Goal: Information Seeking & Learning: Learn about a topic

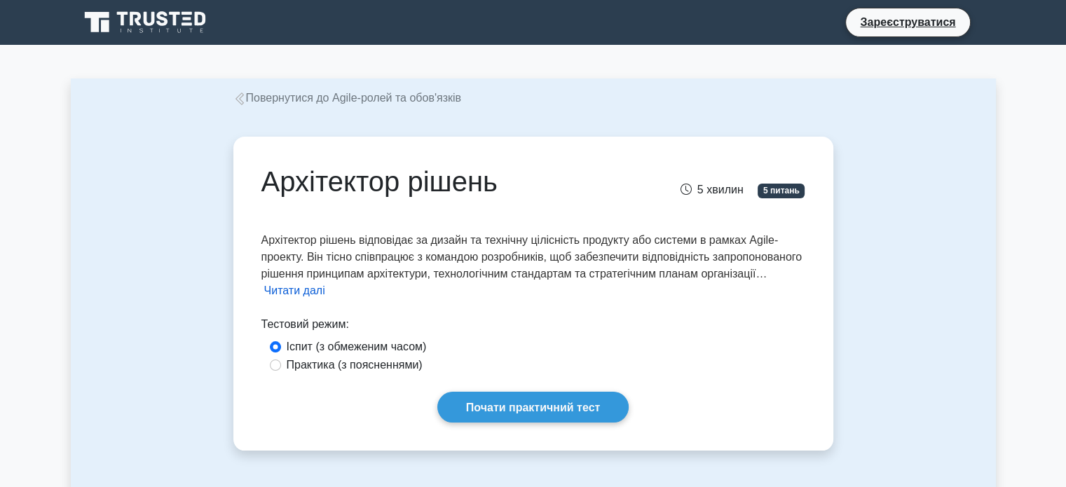
click at [325, 291] on font "Читати далі" at bounding box center [294, 291] width 61 height 12
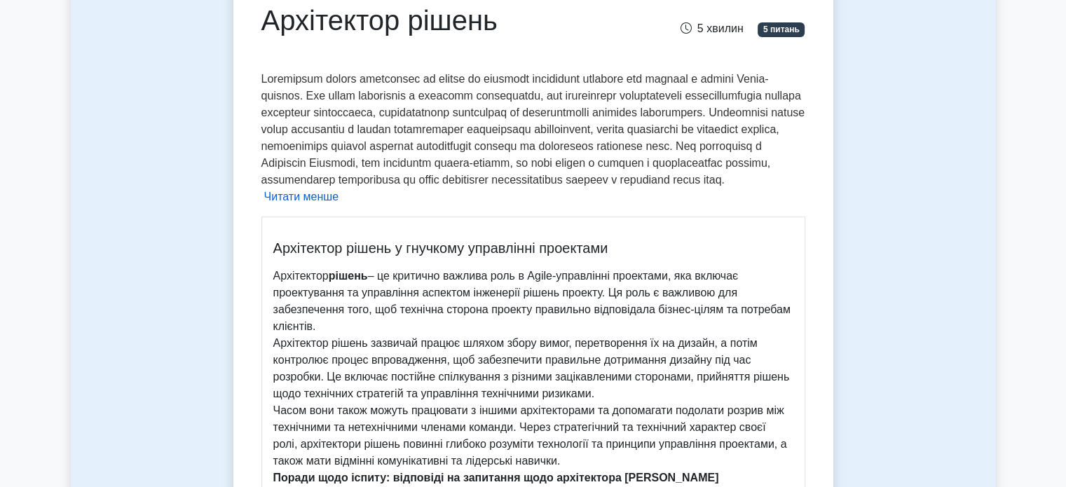
scroll to position [140, 0]
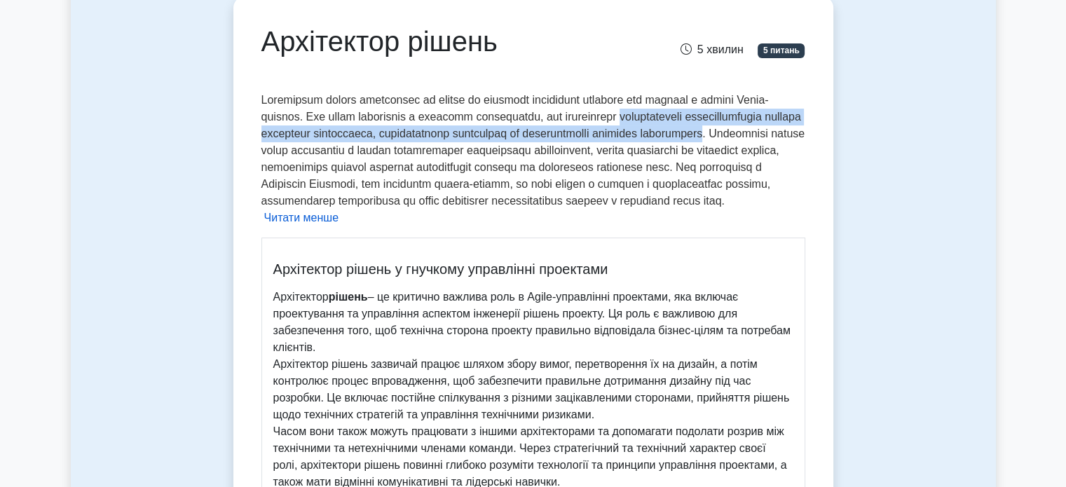
drag, startPoint x: 647, startPoint y: 118, endPoint x: 368, endPoint y: 159, distance: 281.9
click at [368, 159] on div "Архітектор рішень відповідає за дизайн та технічну цілісність продукту або сист…" at bounding box center [533, 420] width 544 height 657
copy font "відповідність запропонованого рішення принципам архітектури, технологічним стан…"
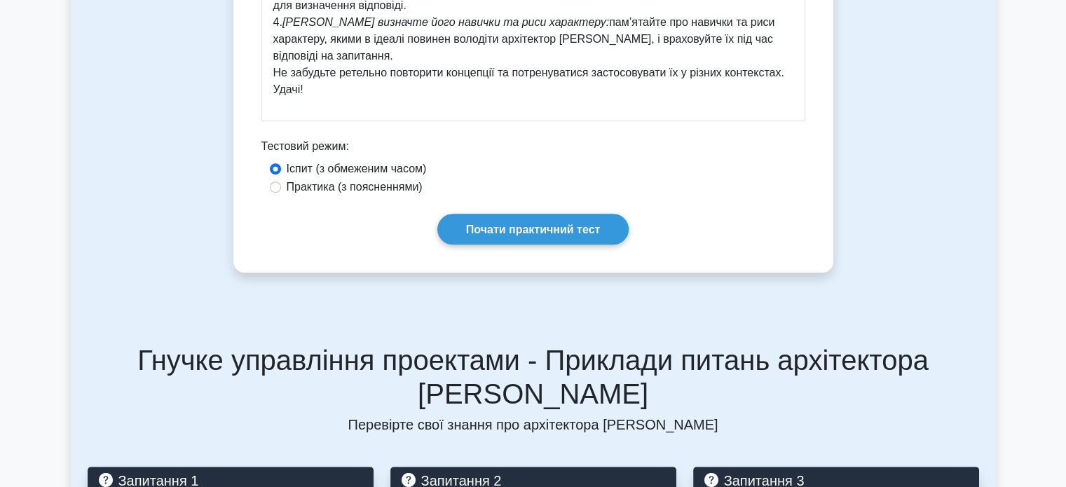
scroll to position [771, 0]
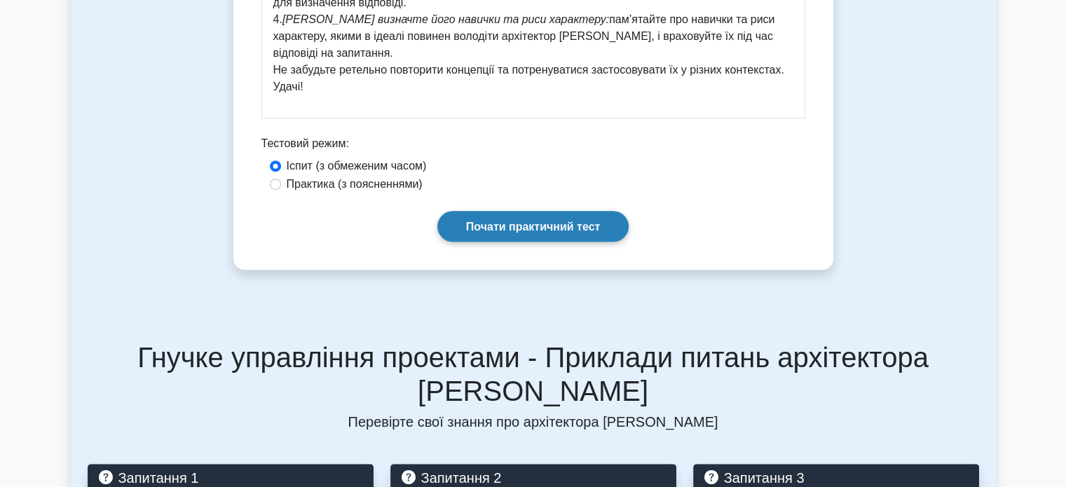
click at [534, 221] on font "Почати практичний тест" at bounding box center [533, 227] width 135 height 12
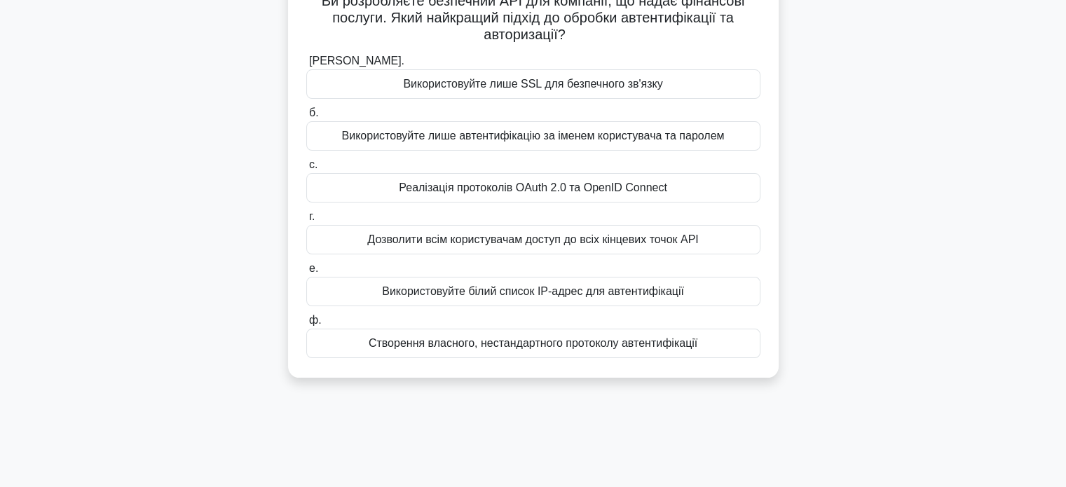
scroll to position [140, 0]
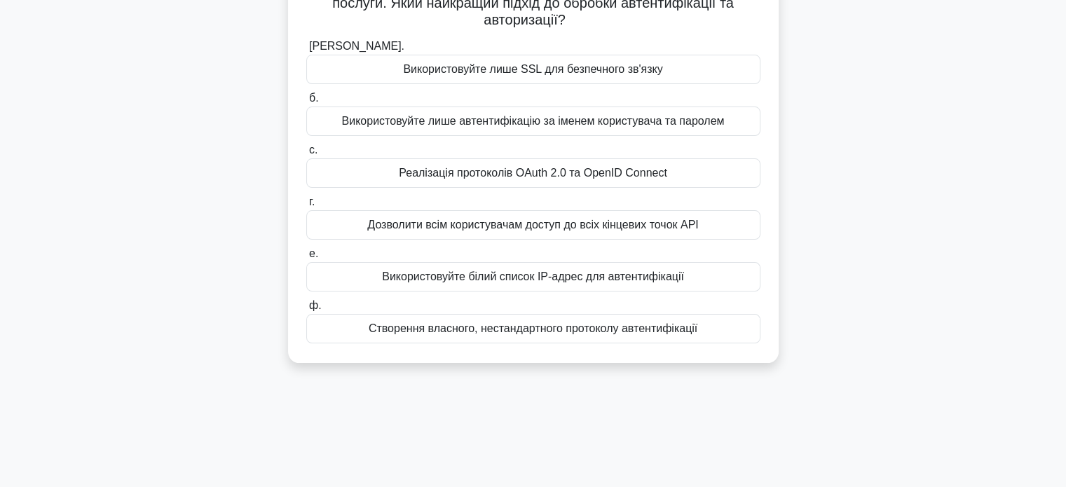
click at [470, 69] on font "Використовуйте лише SSL для безпечного зв'язку" at bounding box center [532, 69] width 259 height 12
click at [306, 51] on input "[PERSON_NAME]. Використовуйте лише SSL для безпечного зв'язку" at bounding box center [306, 46] width 0 height 9
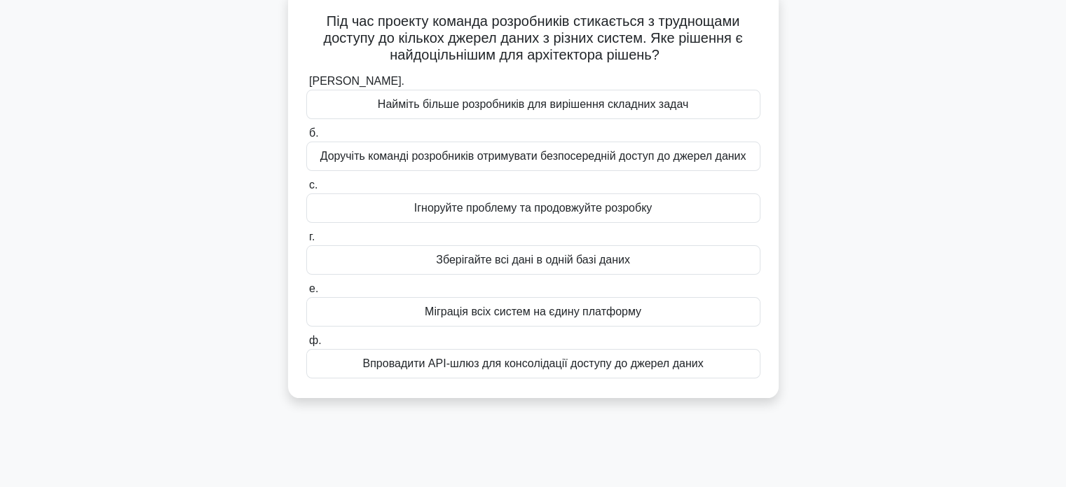
scroll to position [70, 0]
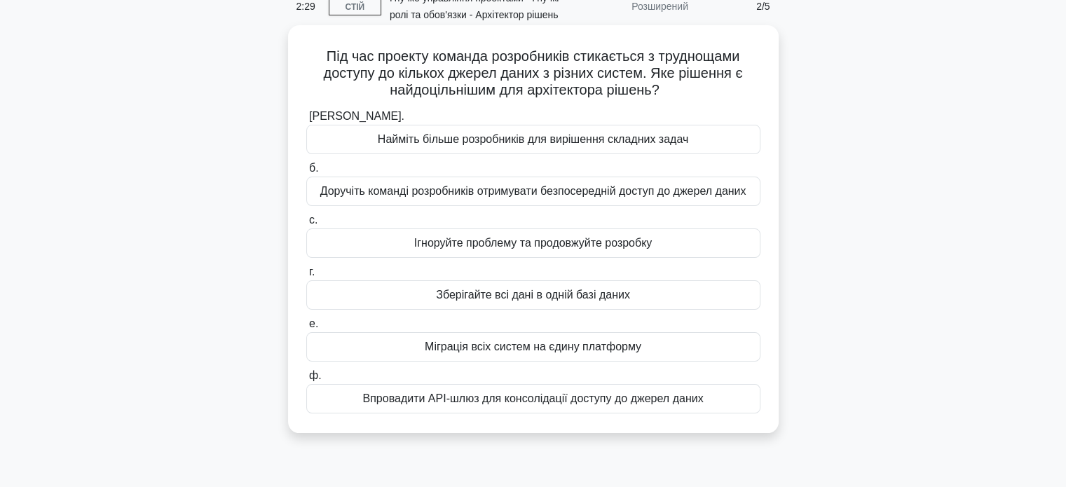
click at [435, 404] on font "Впровадити API-шлюз для консолідації доступу до джерел даних" at bounding box center [532, 399] width 341 height 12
click at [306, 381] on input "ф. Впровадити API-шлюз для консолідації доступу до джерел даних" at bounding box center [306, 376] width 0 height 9
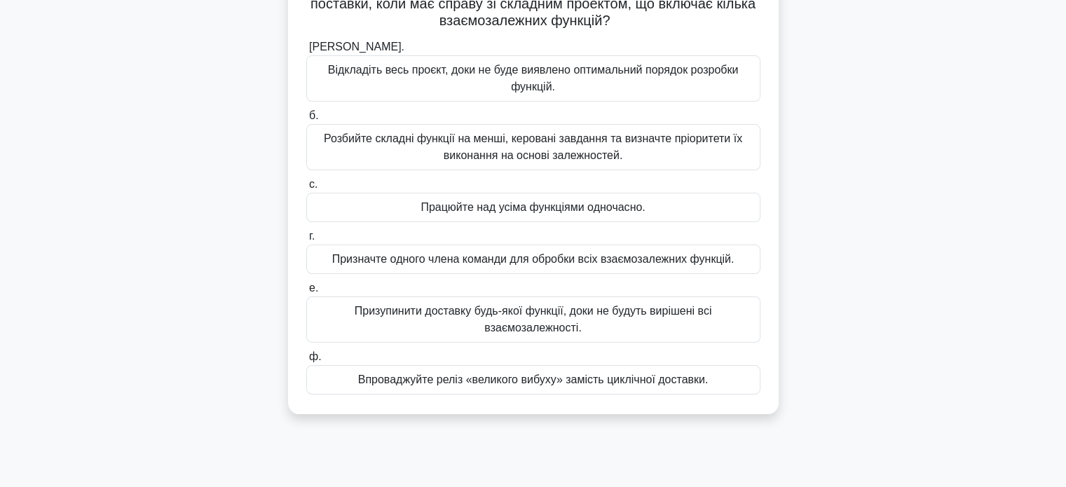
scroll to position [140, 0]
click at [462, 148] on font "Розбийте складні функції на менші, керовані завдання та визначте пріоритети їх …" at bounding box center [533, 146] width 418 height 29
click at [306, 120] on input "б. Розбийте складні функції на менші, керовані завдання та визначте пріоритети …" at bounding box center [306, 115] width 0 height 9
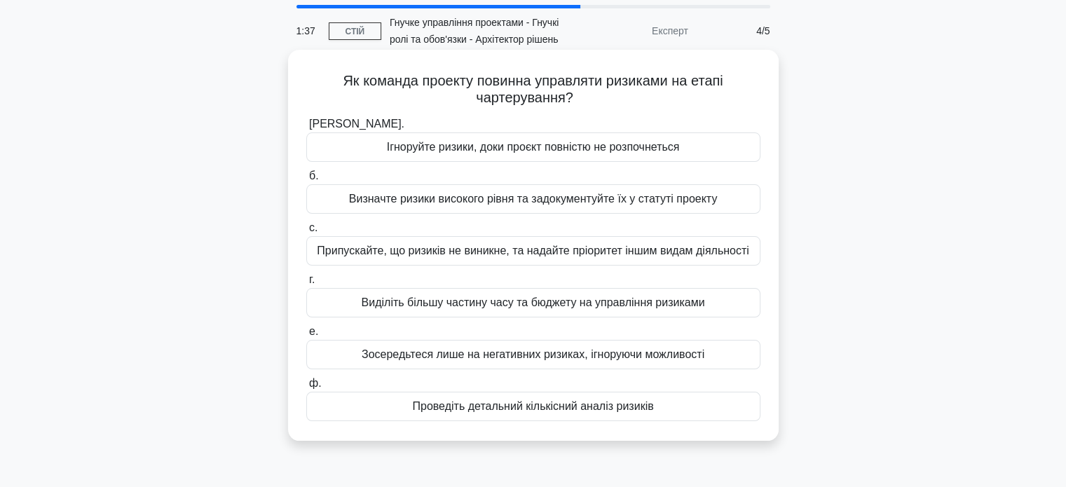
scroll to position [70, 0]
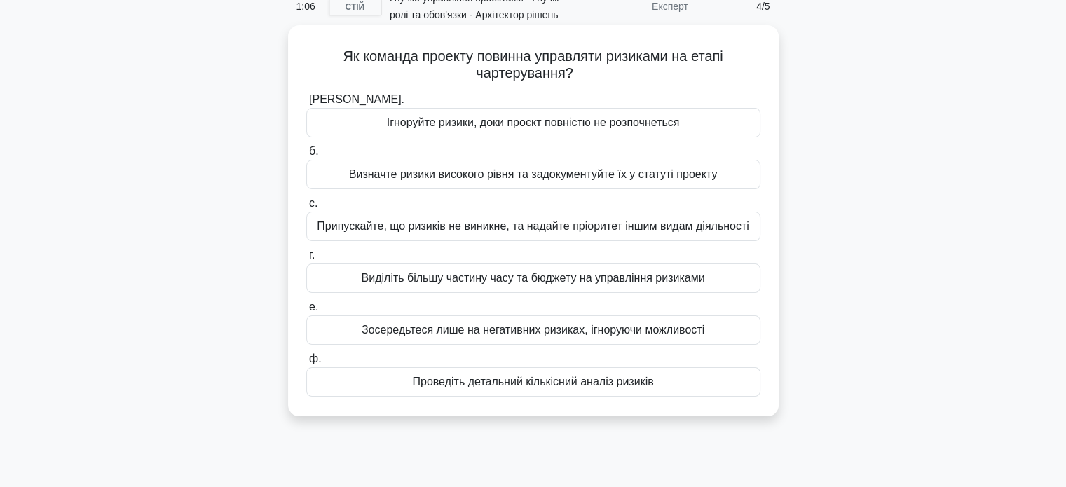
click at [501, 386] on font "Проведіть детальний кількісний аналіз ризиків" at bounding box center [532, 382] width 241 height 12
click at [306, 364] on input "ф. Проведіть детальний кількісний аналіз ризиків" at bounding box center [306, 359] width 0 height 9
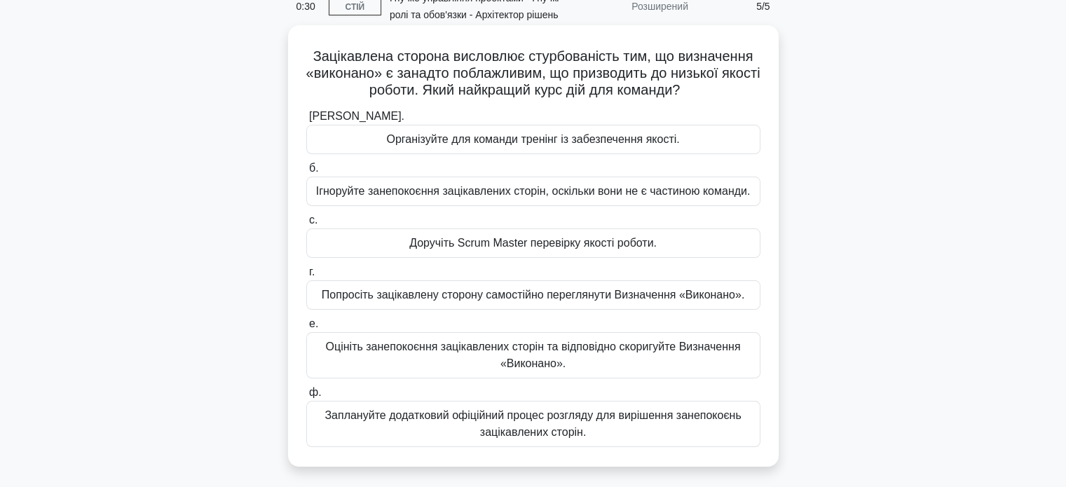
click at [458, 348] on font "Оцініть занепокоєння зацікавлених сторін та відповідно скоригуйте Визначення «В…" at bounding box center [533, 355] width 415 height 29
click at [306, 329] on input "е. Оцініть занепокоєння зацікавлених сторін та відповідно скоригуйте Визначення…" at bounding box center [306, 324] width 0 height 9
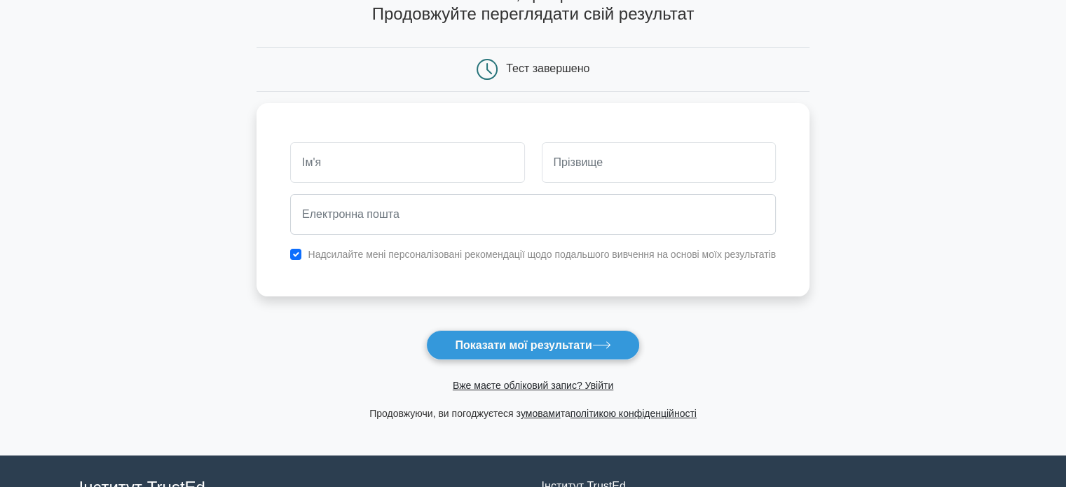
scroll to position [70, 0]
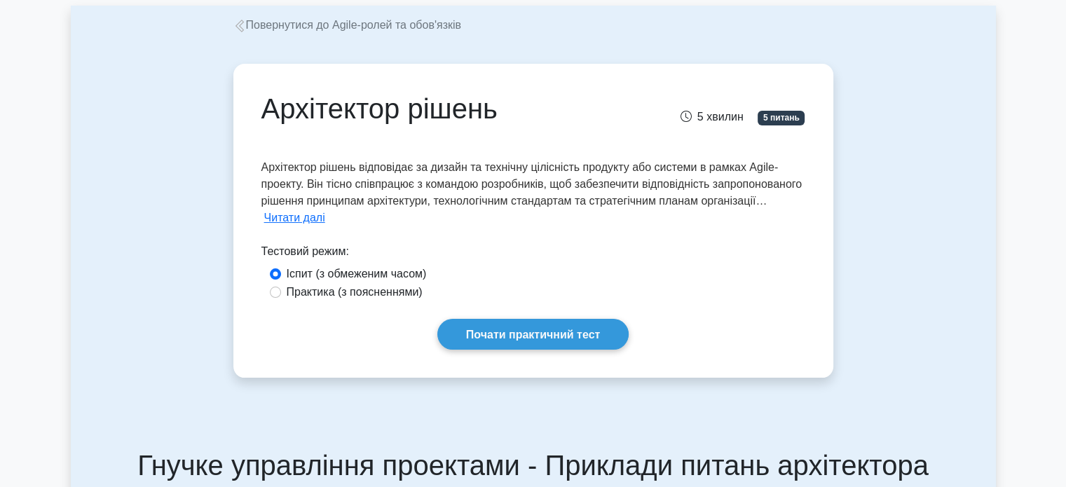
scroll to position [70, 0]
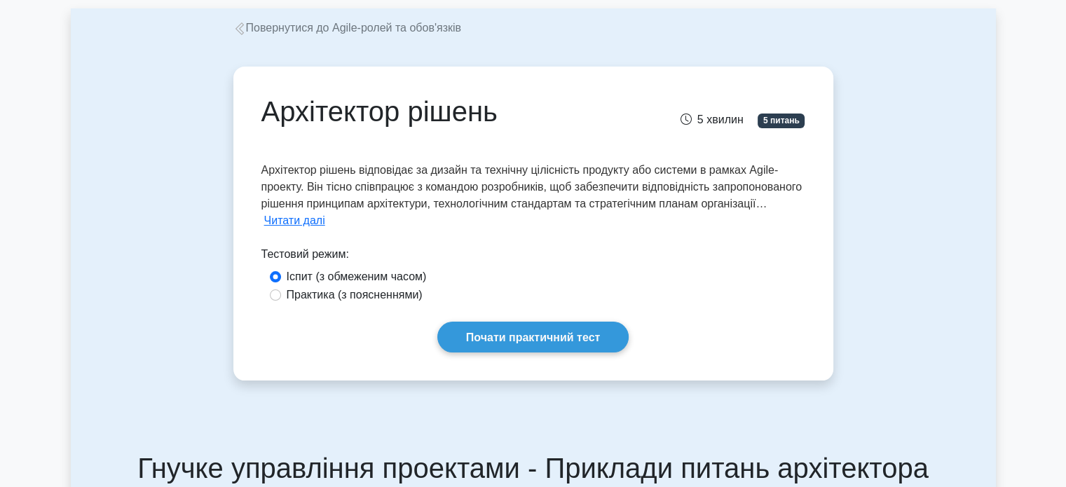
click at [325, 222] on font "Читати далі" at bounding box center [294, 220] width 61 height 12
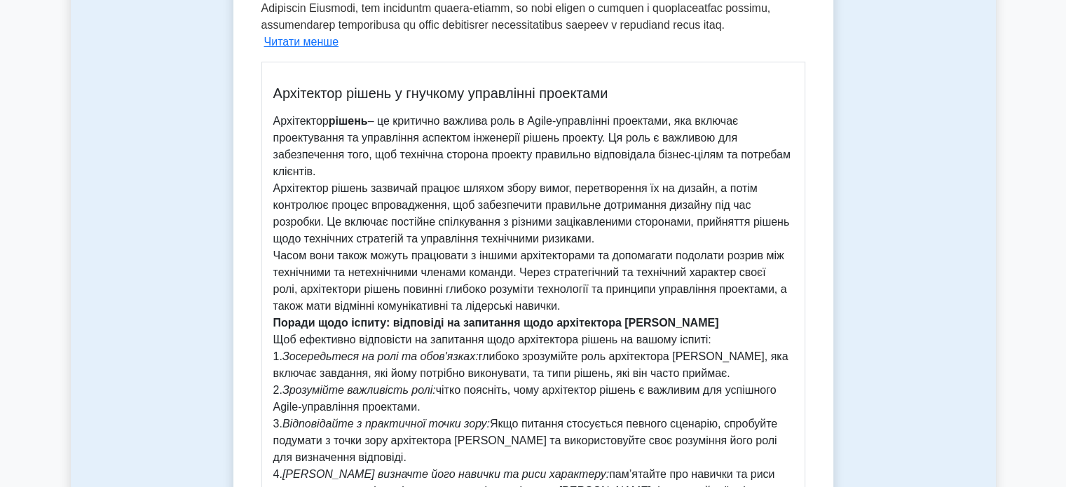
scroll to position [140, 0]
